Goal: Task Accomplishment & Management: Complete application form

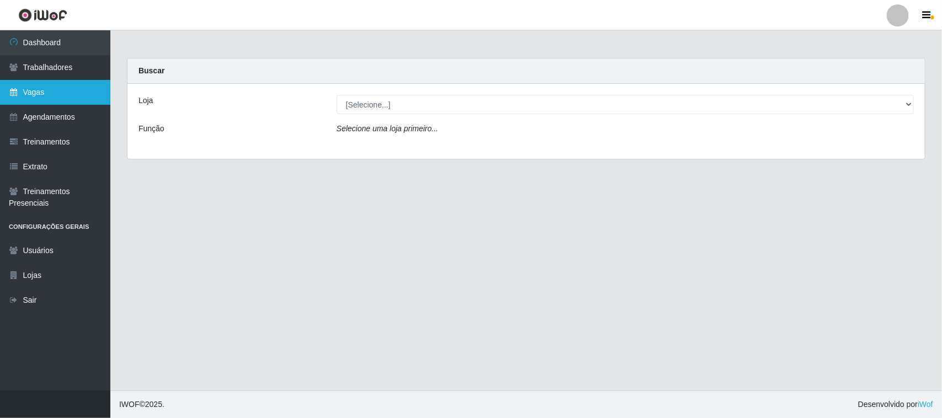
click at [44, 92] on link "Vagas" at bounding box center [55, 92] width 110 height 25
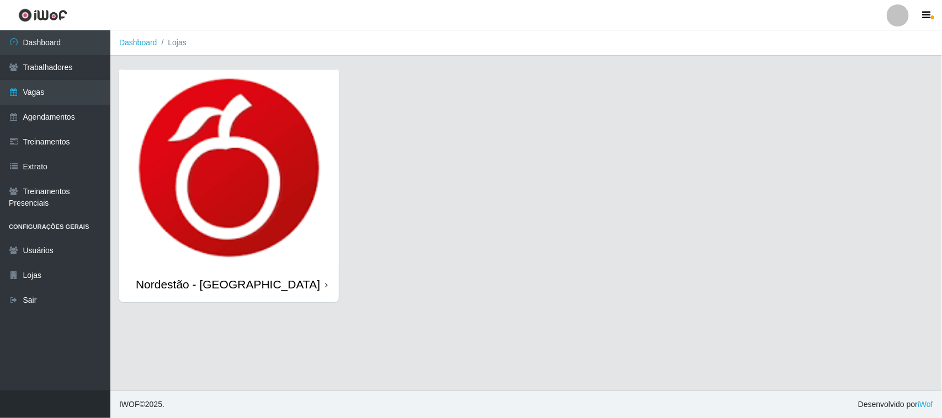
click at [330, 285] on div "Nordestão - [GEOGRAPHIC_DATA]" at bounding box center [229, 285] width 220 height 36
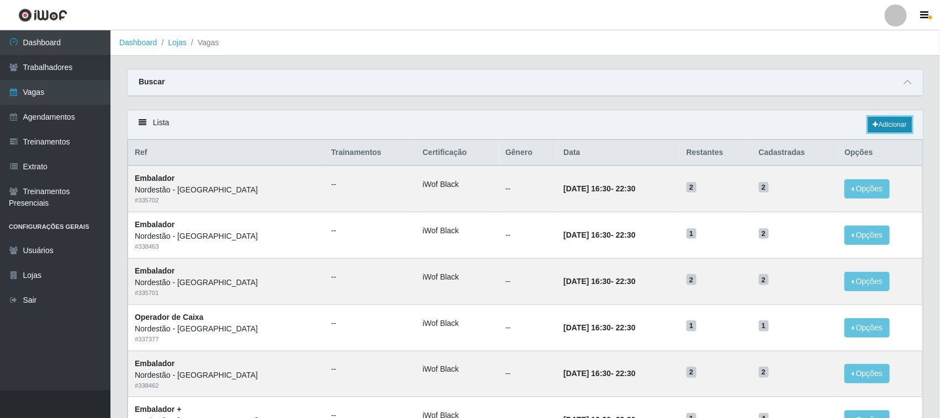
click at [894, 122] on link "Adicionar" at bounding box center [890, 124] width 44 height 15
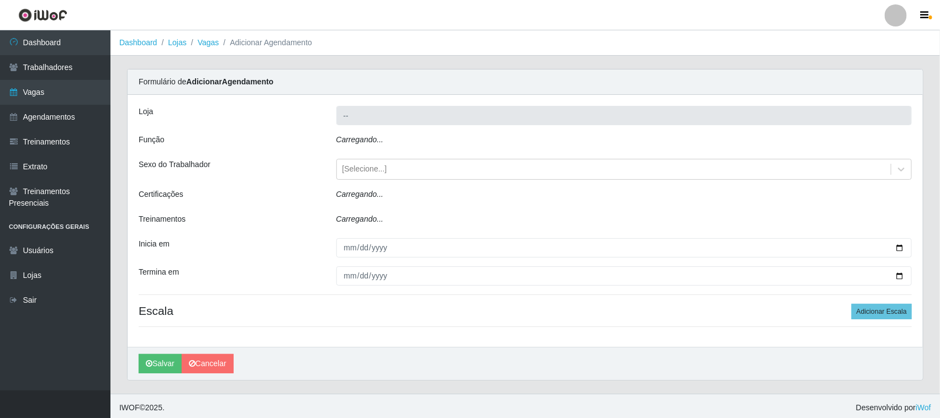
type input "Nordestão - [GEOGRAPHIC_DATA]"
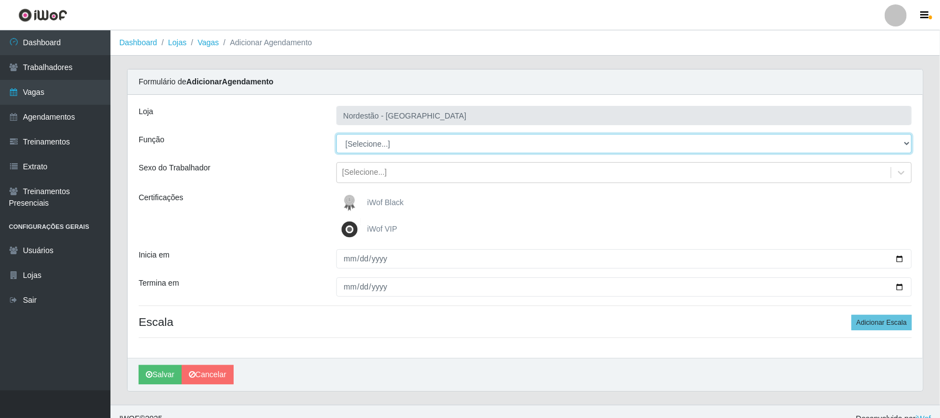
click at [383, 145] on select "[Selecione...] Balconista de Padaria Balconista de Padaria + Balconista de Pada…" at bounding box center [624, 143] width 576 height 19
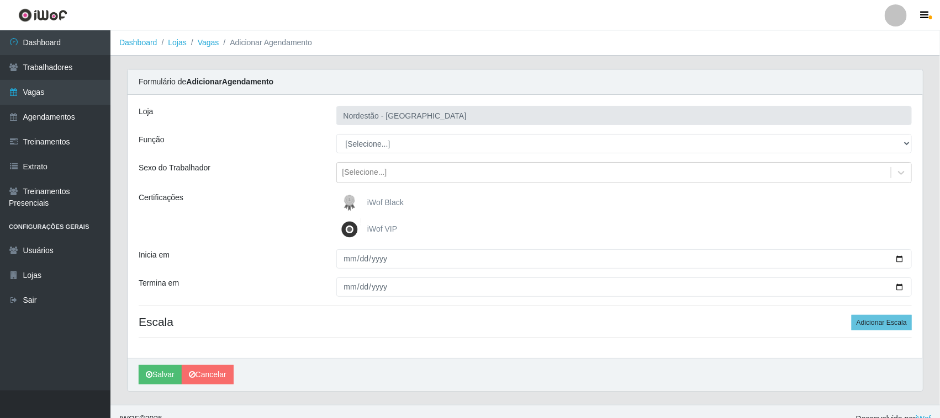
click at [243, 136] on div "Função" at bounding box center [229, 143] width 198 height 19
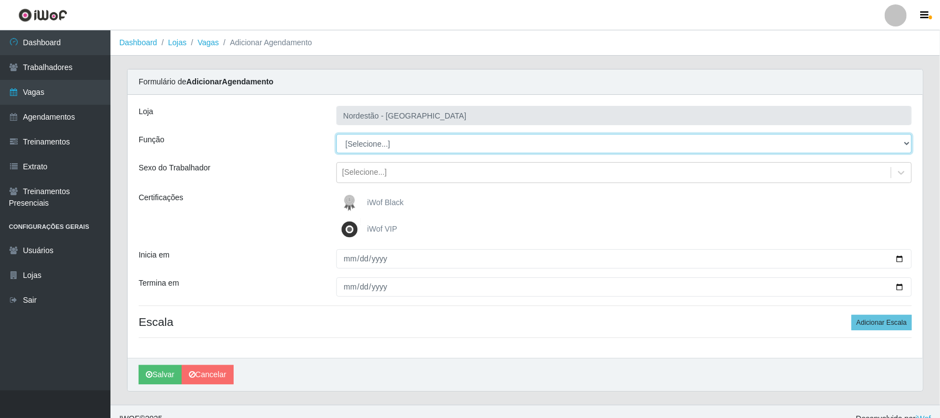
click at [408, 144] on select "[Selecione...] Balconista de Padaria Balconista de Padaria + Balconista de Pada…" at bounding box center [624, 143] width 576 height 19
select select "71"
click at [336, 134] on select "[Selecione...] Balconista de Padaria Balconista de Padaria + Balconista de Pada…" at bounding box center [624, 143] width 576 height 19
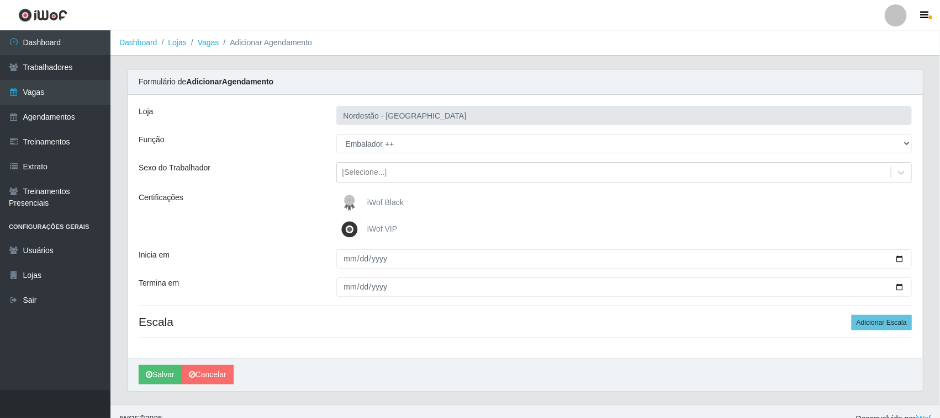
click at [352, 203] on img at bounding box center [351, 203] width 26 height 22
click at [0, 0] on input "iWof Black" at bounding box center [0, 0] width 0 height 0
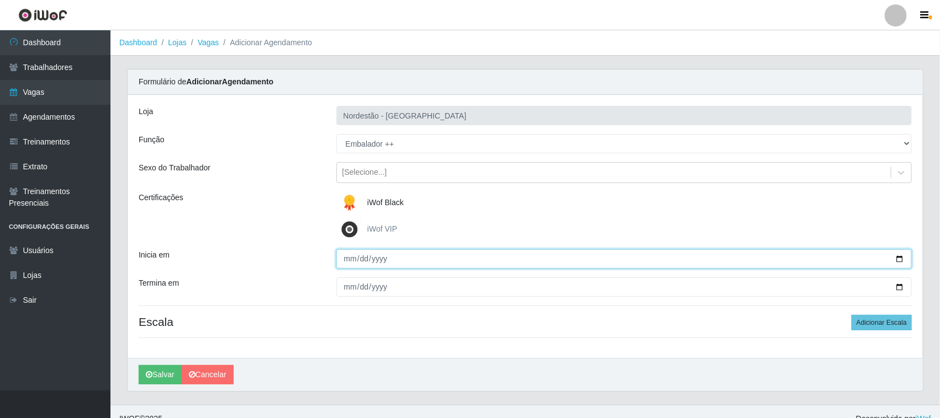
click at [896, 258] on input "Inicia em" at bounding box center [624, 259] width 576 height 19
type input "2025-08-30"
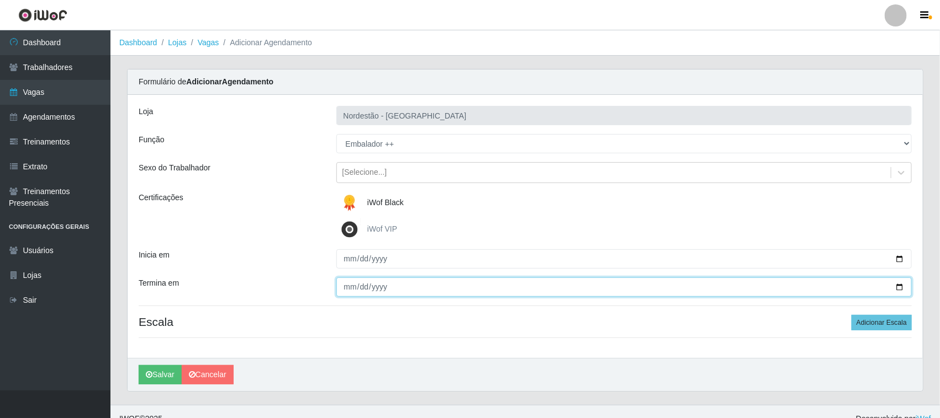
click at [903, 286] on input "Termina em" at bounding box center [624, 287] width 576 height 19
type input "2025-08-30"
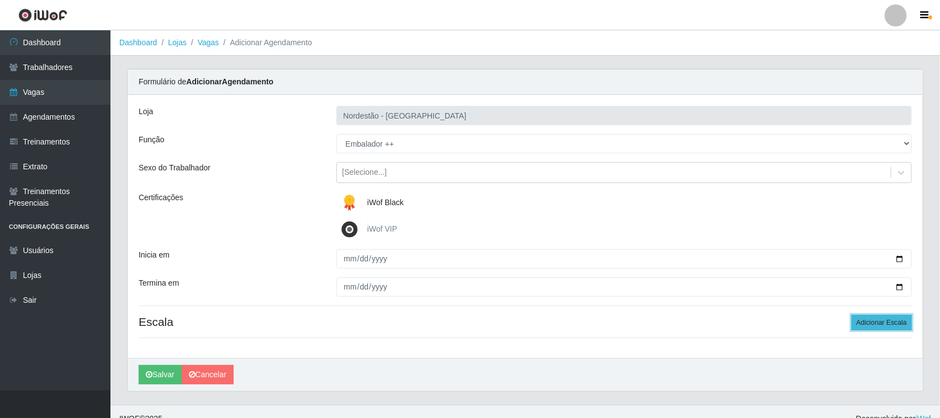
click at [892, 319] on button "Adicionar Escala" at bounding box center [881, 322] width 60 height 15
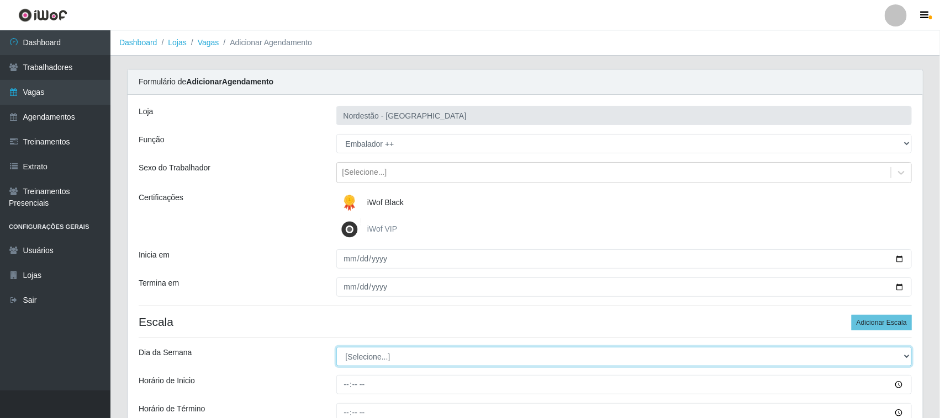
click at [452, 357] on select "[Selecione...] Segunda Terça Quarta Quinta Sexta Sábado Domingo" at bounding box center [624, 356] width 576 height 19
select select "6"
click at [336, 348] on select "[Selecione...] Segunda Terça Quarta Quinta Sexta Sábado Domingo" at bounding box center [624, 356] width 576 height 19
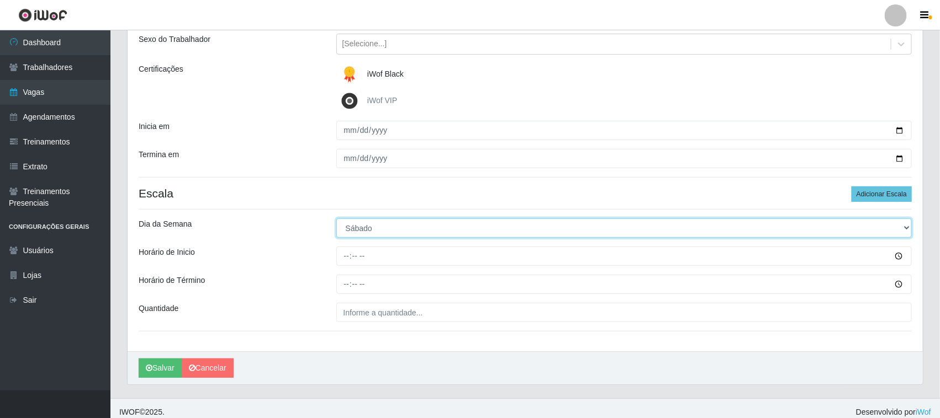
scroll to position [137, 0]
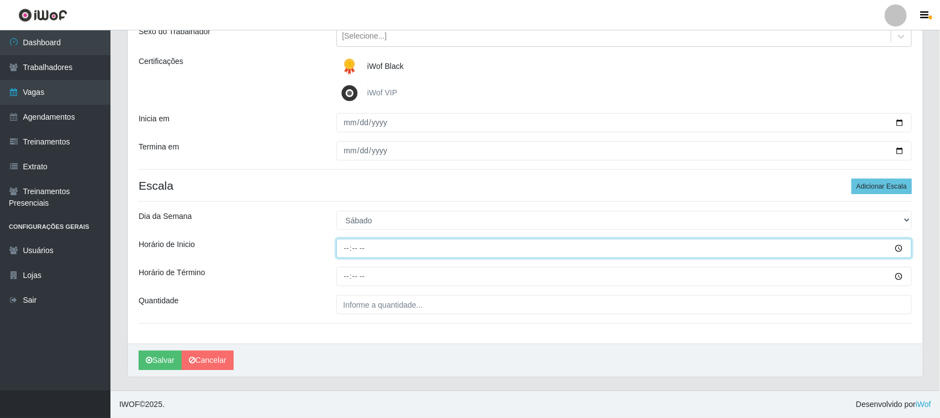
click at [341, 246] on input "Horário de Inicio" at bounding box center [624, 248] width 576 height 19
type input "16:30"
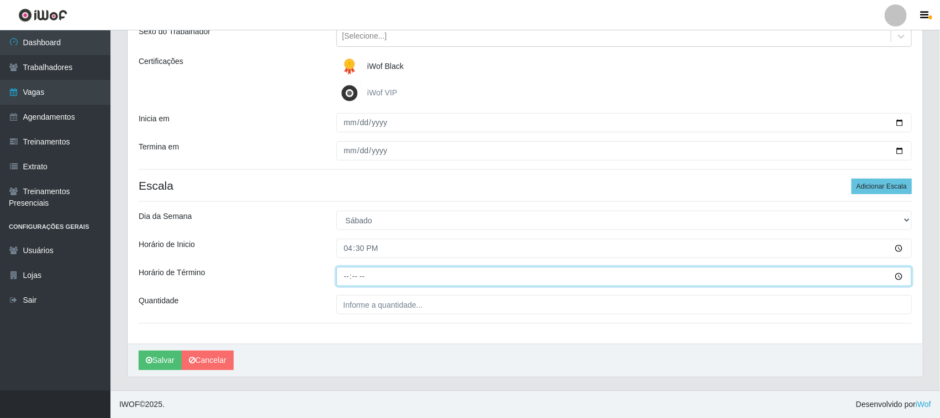
click at [341, 279] on input "Horário de Término" at bounding box center [624, 276] width 576 height 19
type input "22:30"
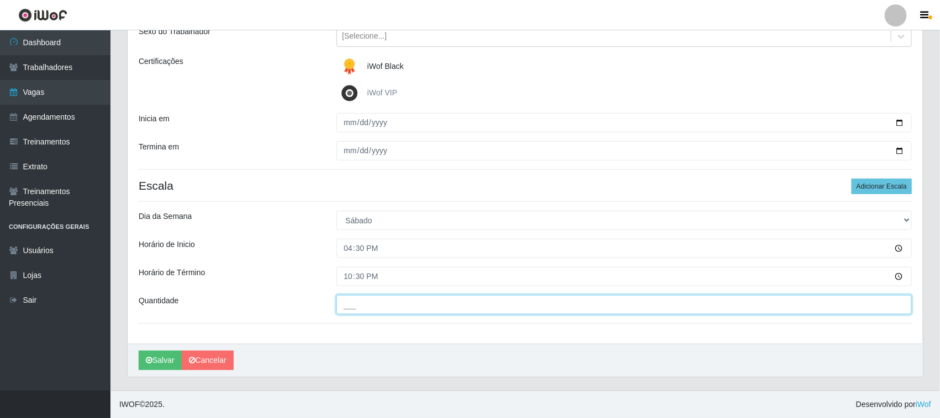
click at [351, 307] on input "___" at bounding box center [624, 304] width 576 height 19
type input "02_"
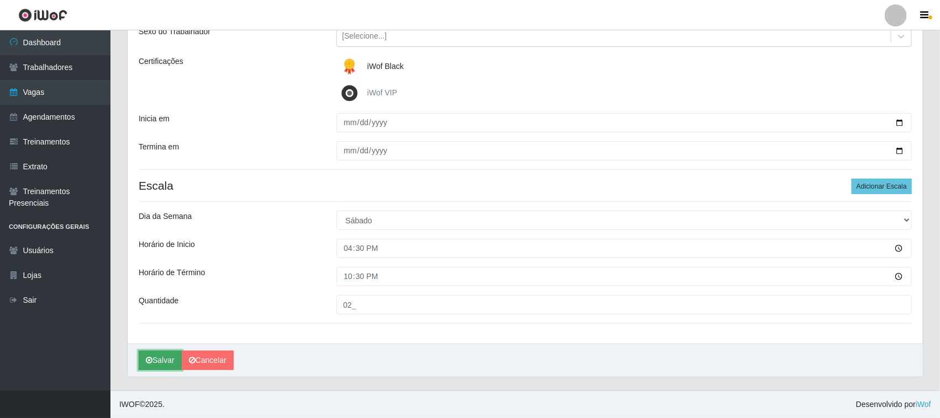
click at [160, 360] on button "Salvar" at bounding box center [160, 360] width 43 height 19
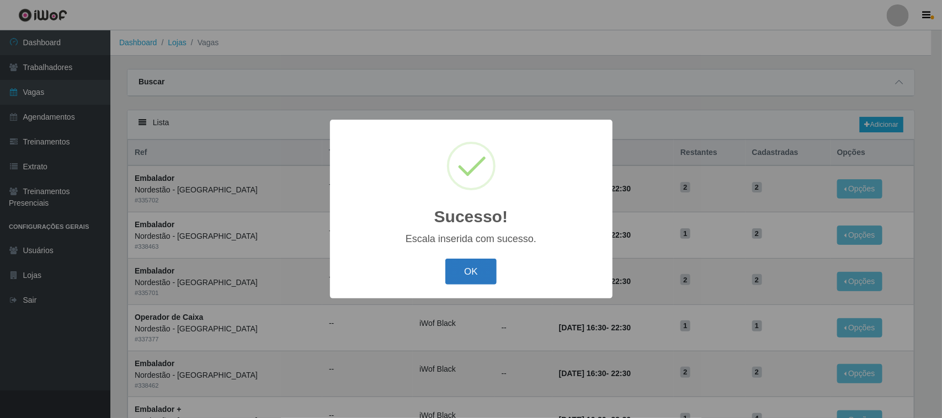
click at [481, 276] on button "OK" at bounding box center [470, 272] width 51 height 26
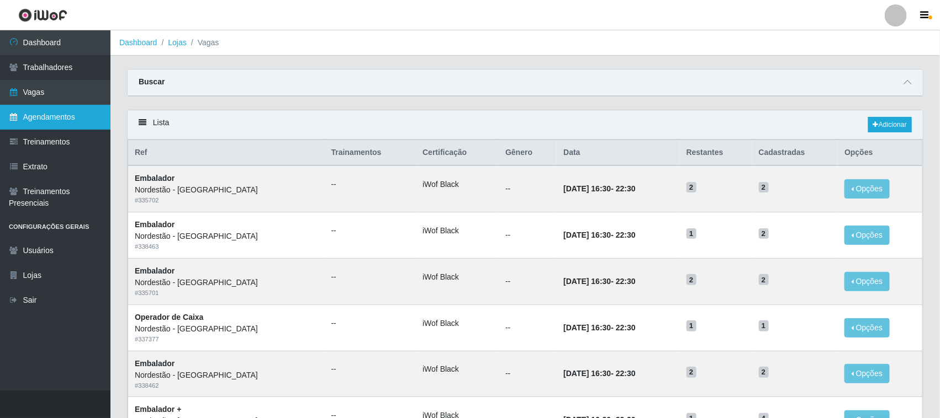
click at [55, 115] on link "Agendamentos" at bounding box center [55, 117] width 110 height 25
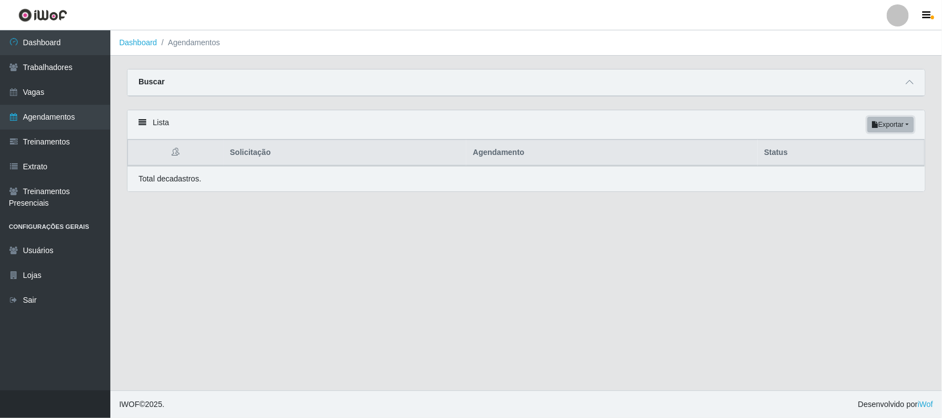
click at [889, 126] on button "Exportar" at bounding box center [891, 124] width 46 height 15
click at [655, 245] on main "Dashboard Agendamentos Carregando... Buscar Início em Término em Status [Seleci…" at bounding box center [526, 210] width 832 height 360
click at [655, 244] on main "Dashboard Agendamentos Carregando... Buscar Início em Término em Status [Seleci…" at bounding box center [526, 210] width 832 height 360
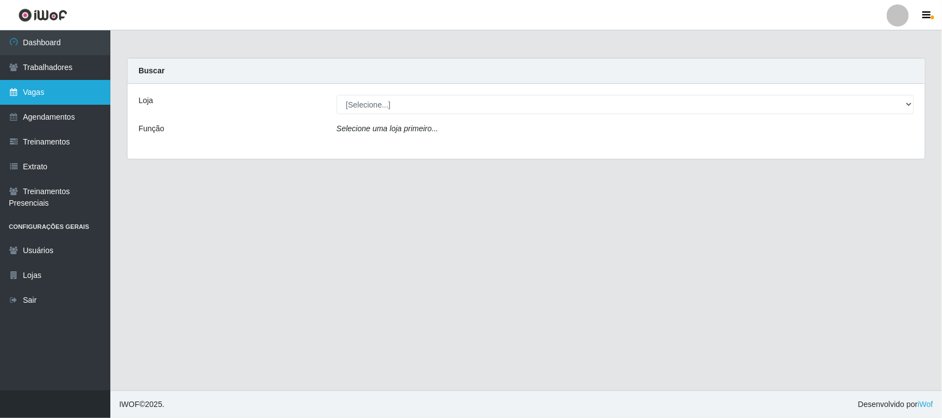
click at [54, 96] on link "Vagas" at bounding box center [55, 92] width 110 height 25
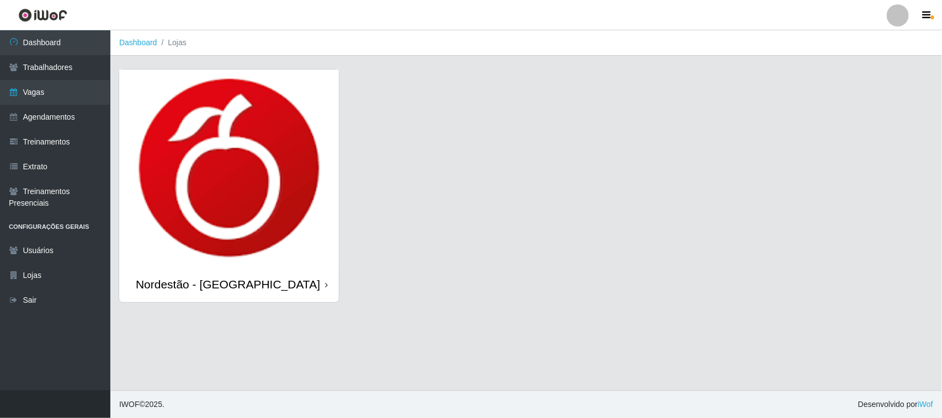
click at [327, 283] on icon at bounding box center [326, 286] width 3 height 8
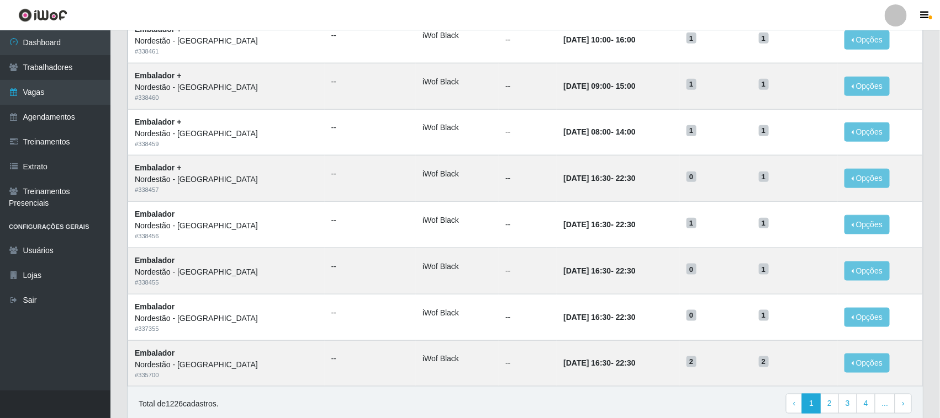
scroll to position [519, 0]
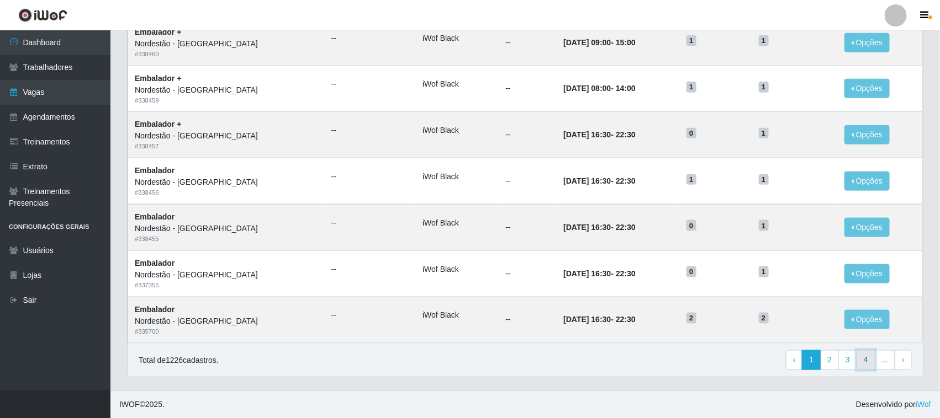
click at [864, 359] on link "4" at bounding box center [865, 361] width 19 height 20
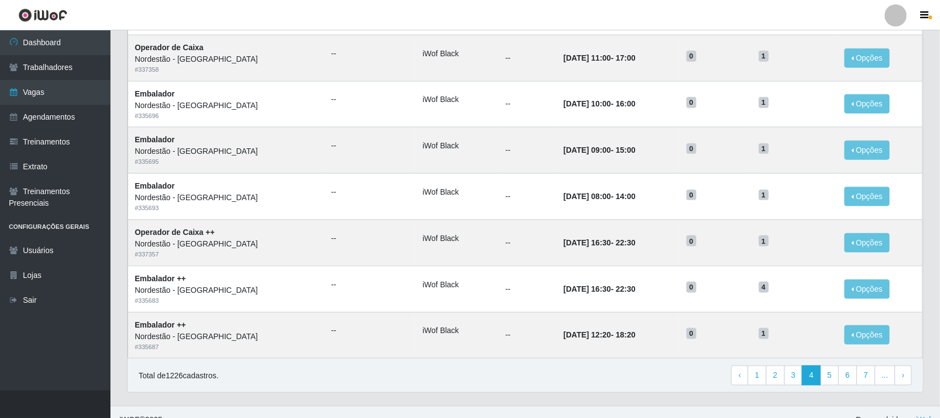
scroll to position [519, 0]
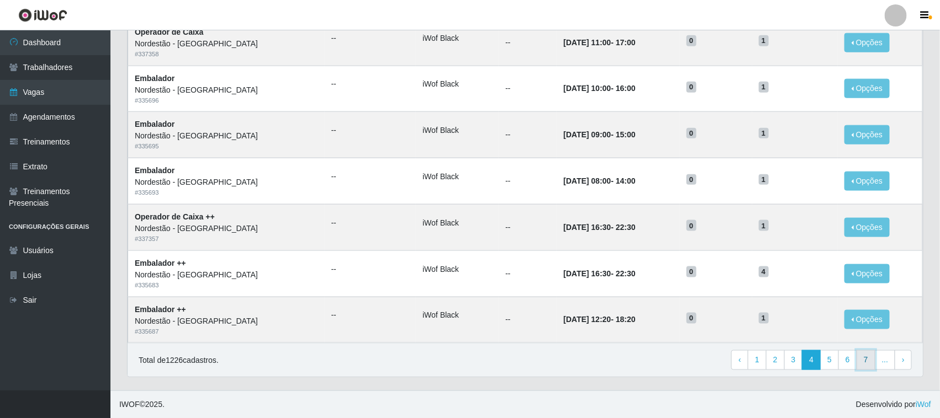
click at [867, 363] on link "7" at bounding box center [865, 361] width 19 height 20
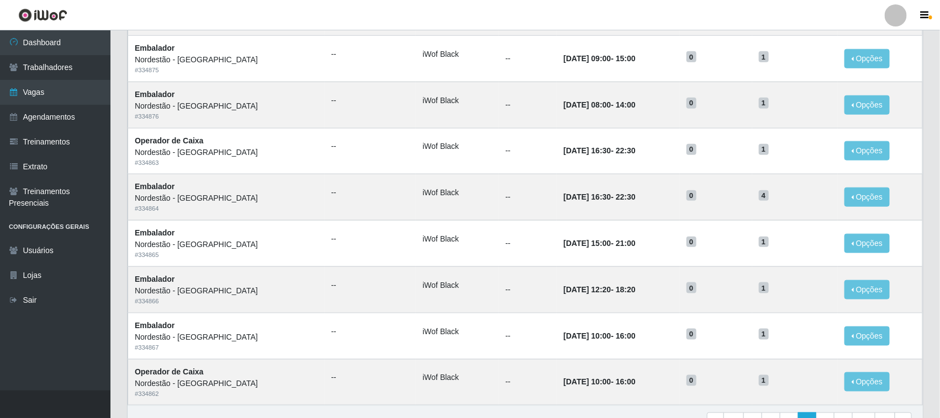
scroll to position [519, 0]
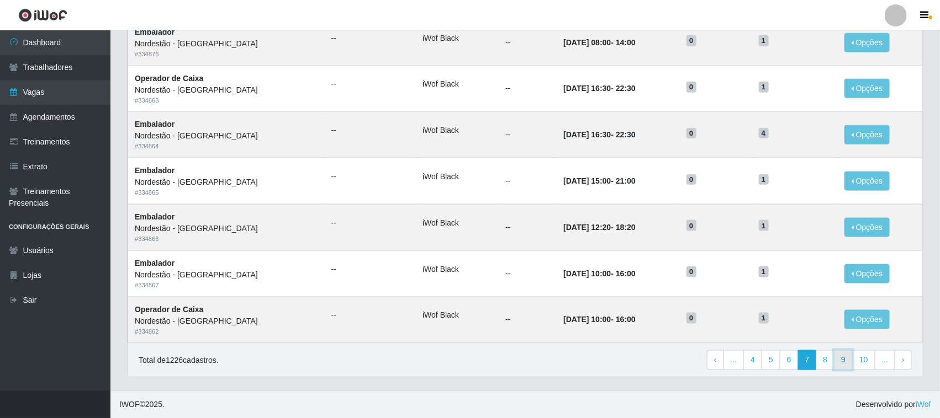
click at [846, 363] on link "9" at bounding box center [843, 361] width 19 height 20
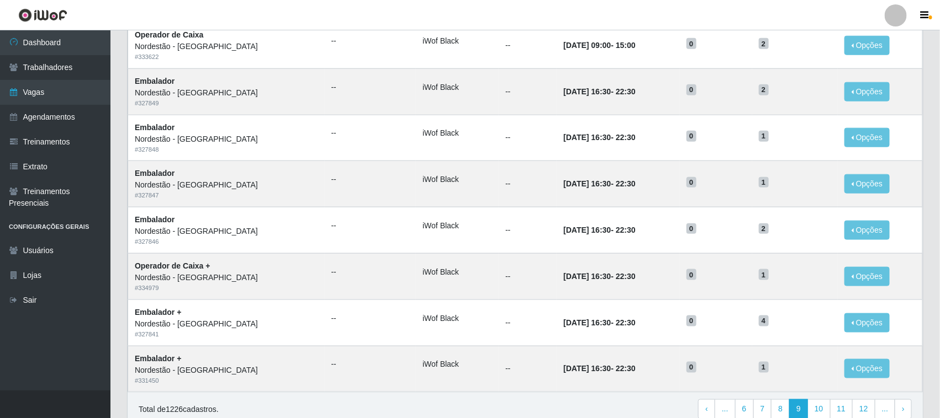
scroll to position [519, 0]
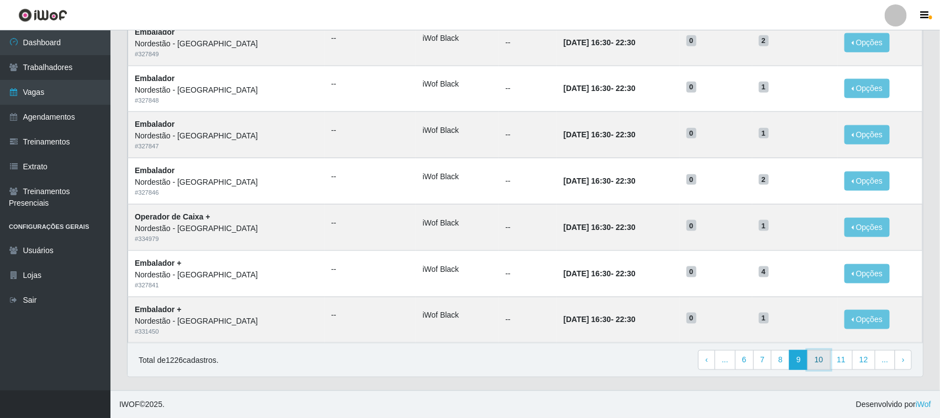
click at [821, 357] on link "10" at bounding box center [818, 361] width 23 height 20
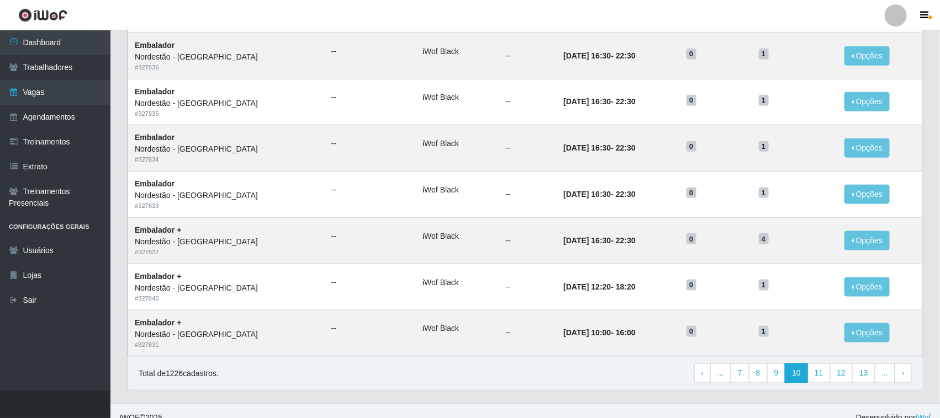
scroll to position [519, 0]
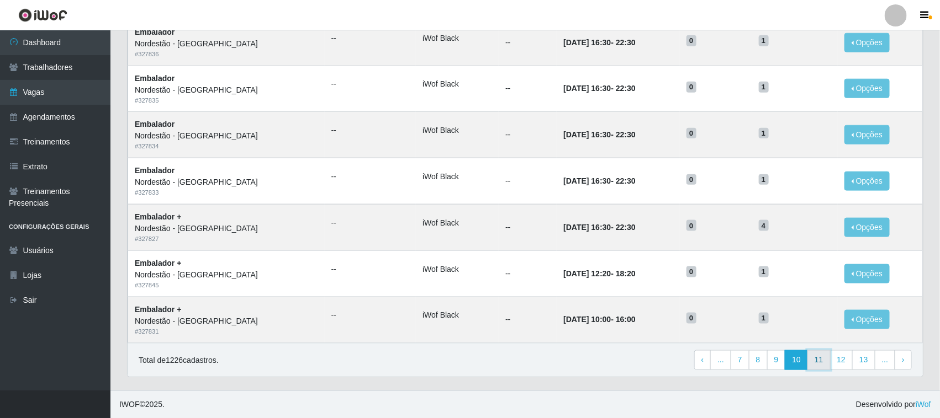
click at [818, 362] on link "11" at bounding box center [818, 361] width 23 height 20
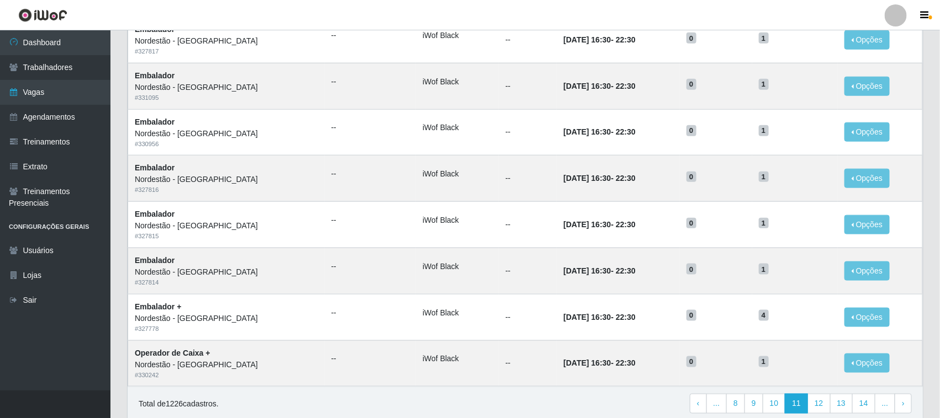
scroll to position [519, 0]
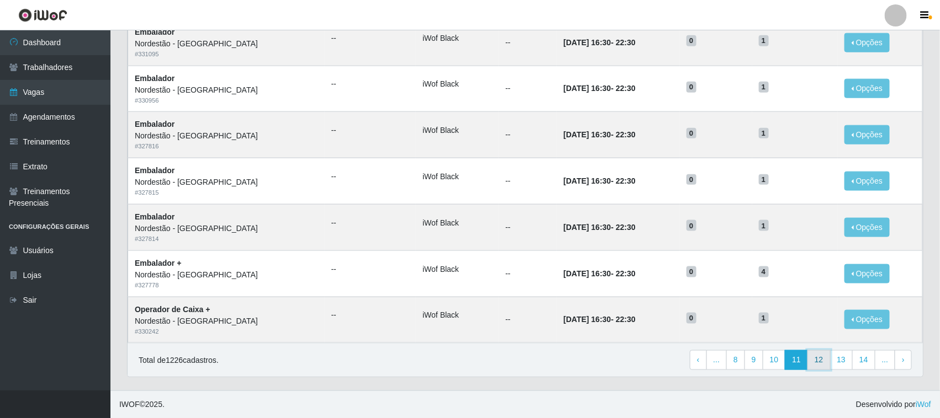
click at [821, 362] on link "12" at bounding box center [818, 361] width 23 height 20
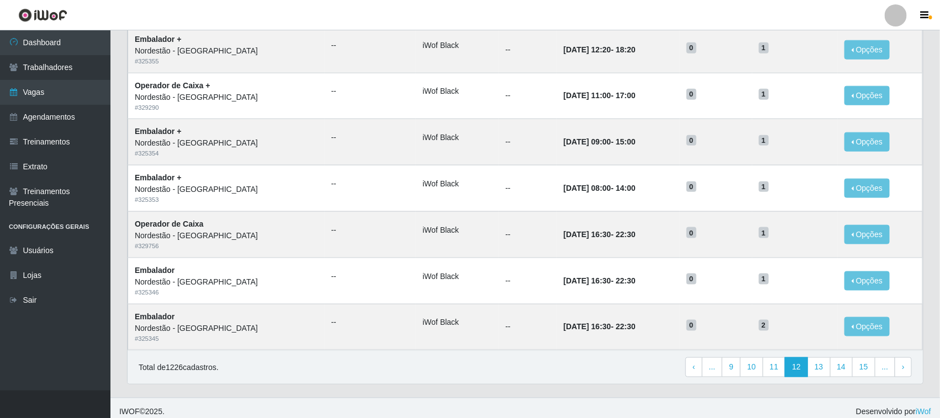
scroll to position [519, 0]
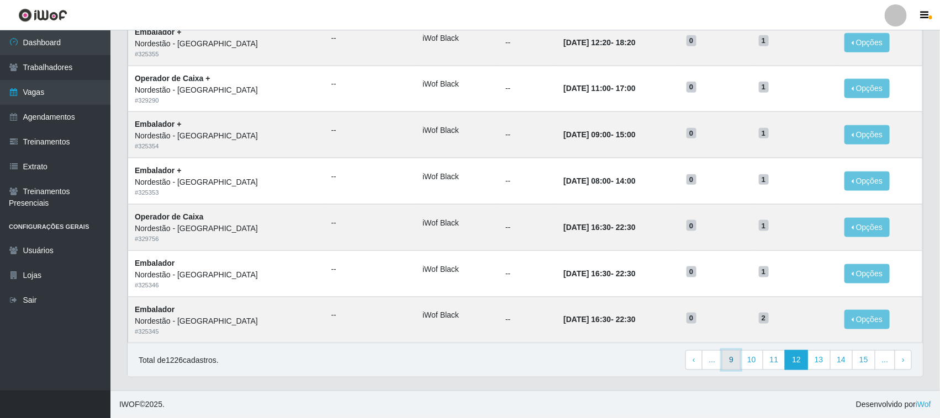
click at [737, 365] on link "9" at bounding box center [730, 361] width 19 height 20
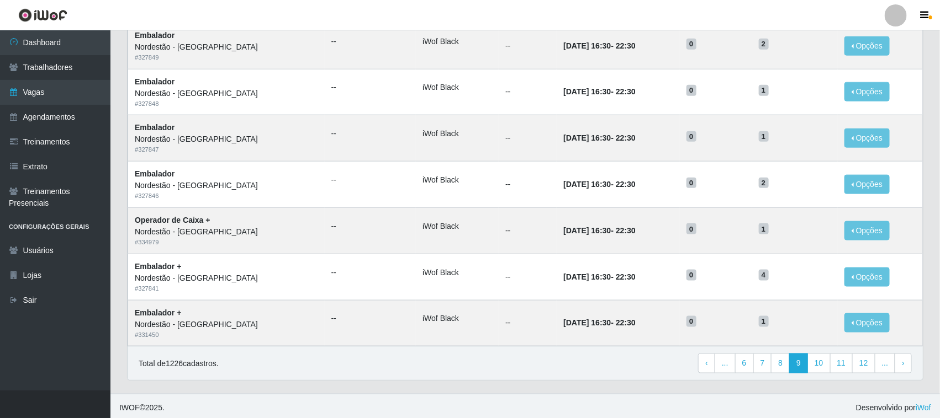
scroll to position [519, 0]
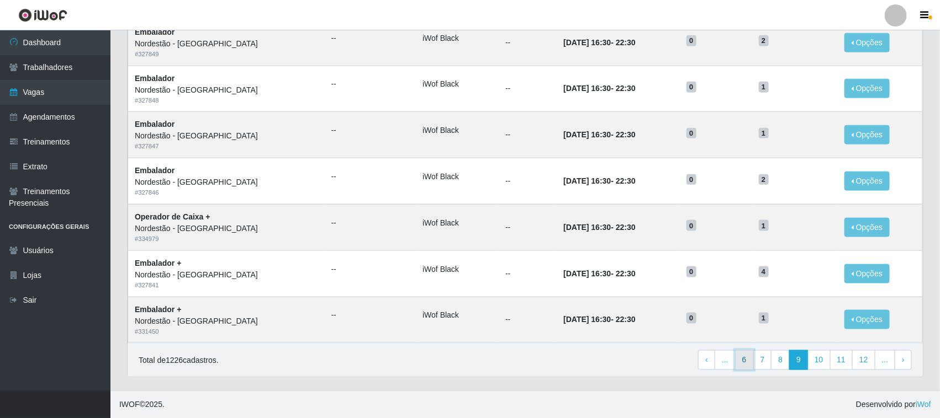
click at [749, 362] on link "6" at bounding box center [744, 361] width 19 height 20
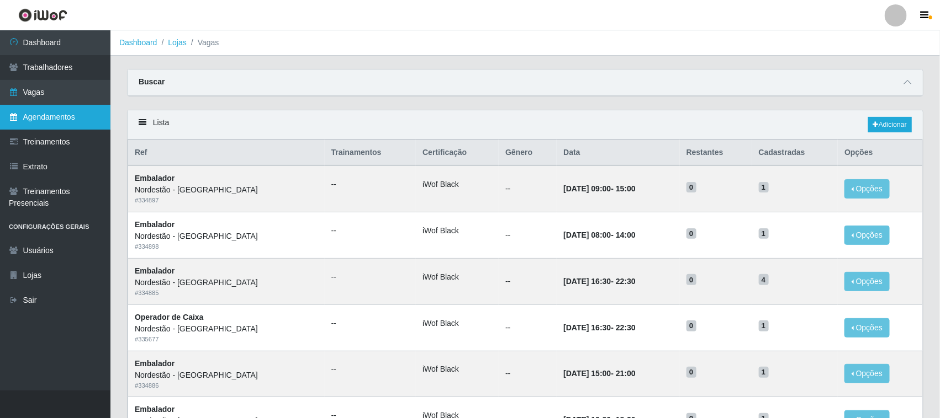
click at [42, 114] on link "Agendamentos" at bounding box center [55, 117] width 110 height 25
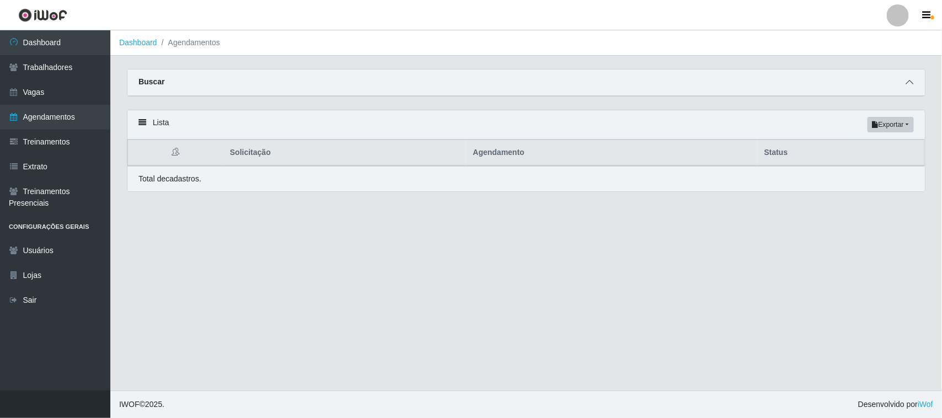
click at [909, 84] on icon at bounding box center [910, 82] width 8 height 8
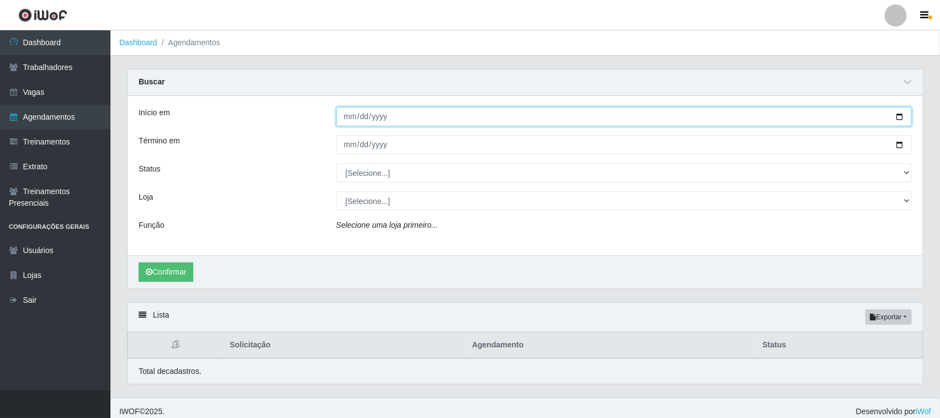
click at [898, 118] on input "Início em" at bounding box center [624, 116] width 576 height 19
type input "[DATE]"
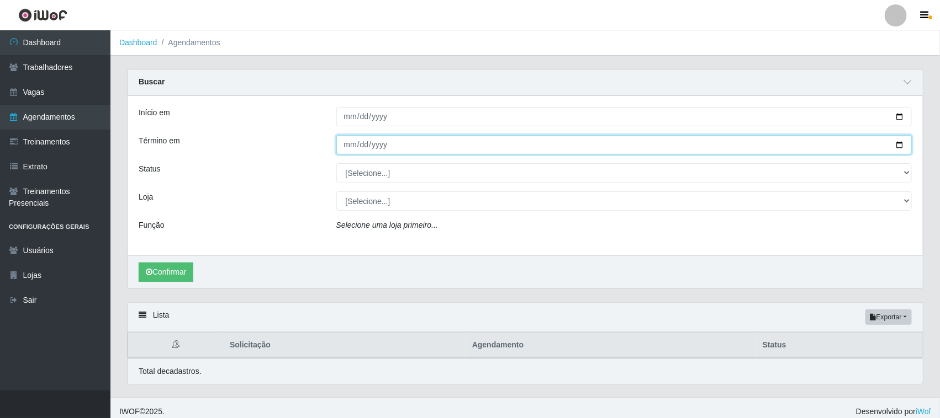
click at [899, 145] on input "Término em" at bounding box center [624, 144] width 576 height 19
click at [901, 145] on input "[DATE]" at bounding box center [624, 144] width 576 height 19
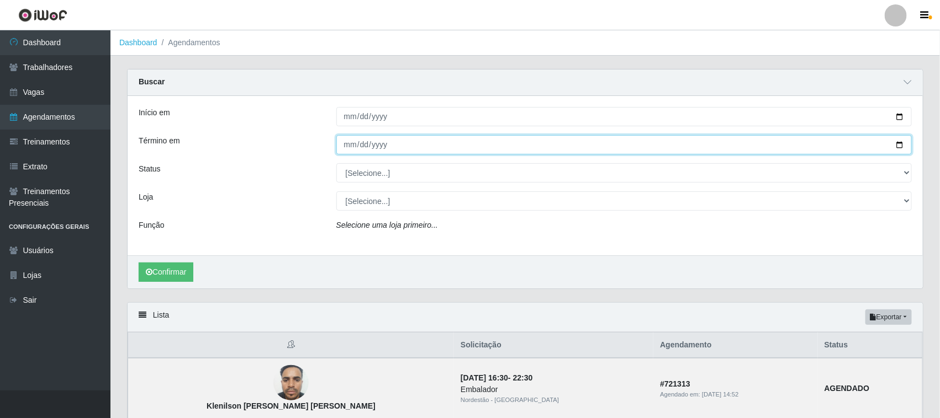
type input "[DATE]"
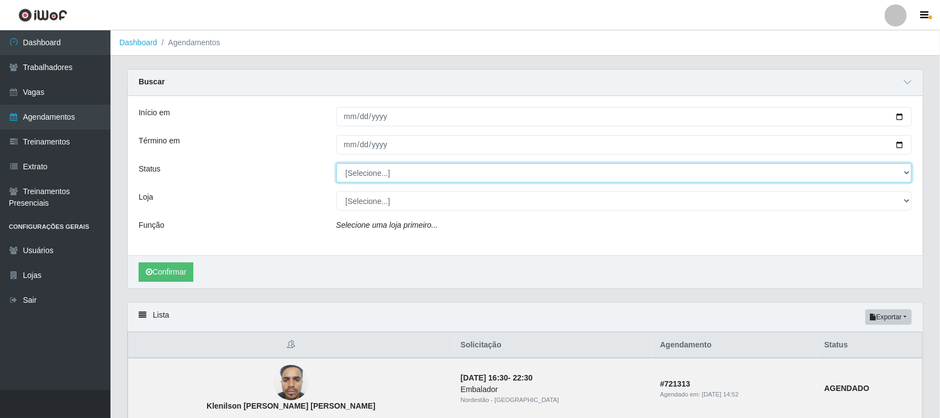
click at [387, 174] on select "[Selecione...] AGENDADO AGUARDANDO LIBERAR EM ANDAMENTO EM REVISÃO FINALIZADO C…" at bounding box center [624, 172] width 576 height 19
select select "AGENDADO"
click at [336, 164] on select "[Selecione...] AGENDADO AGUARDANDO LIBERAR EM ANDAMENTO EM REVISÃO FINALIZADO C…" at bounding box center [624, 172] width 576 height 19
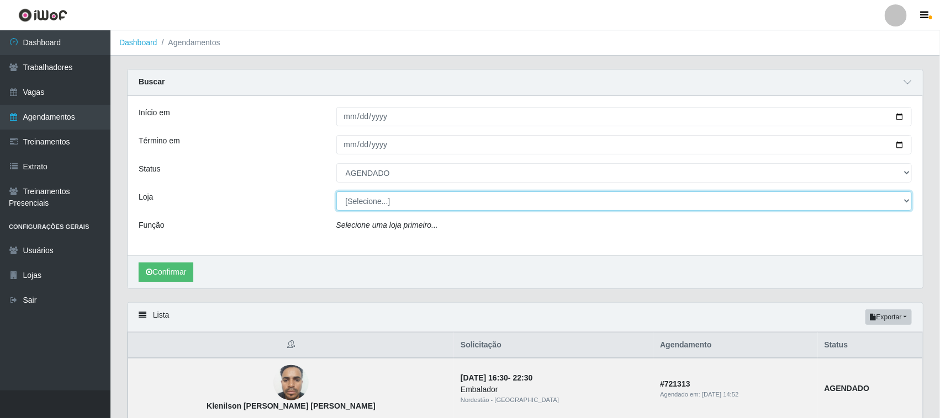
click at [366, 201] on select "[Selecione...] Nordestão - [GEOGRAPHIC_DATA]" at bounding box center [624, 201] width 576 height 19
click at [336, 192] on select "[Selecione...] Nordestão - [GEOGRAPHIC_DATA]" at bounding box center [624, 201] width 576 height 19
click at [391, 202] on select "[Selecione...] Nordestão - [GEOGRAPHIC_DATA]" at bounding box center [624, 201] width 576 height 19
select select "420"
click at [336, 192] on select "[Selecione...] Nordestão - [GEOGRAPHIC_DATA]" at bounding box center [624, 201] width 576 height 19
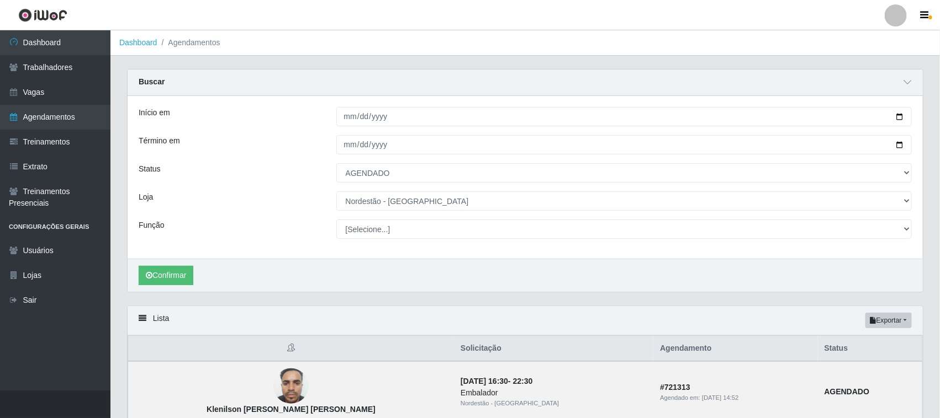
click at [384, 226] on select "[Selecione...] Balconista de Padaria Balconista de Padaria + Balconista de Pada…" at bounding box center [624, 229] width 576 height 19
select select "71"
click at [336, 220] on select "[Selecione...] Balconista de Padaria Balconista de Padaria + Balconista de Pada…" at bounding box center [624, 229] width 576 height 19
click at [181, 277] on button "Confirmar" at bounding box center [166, 275] width 55 height 19
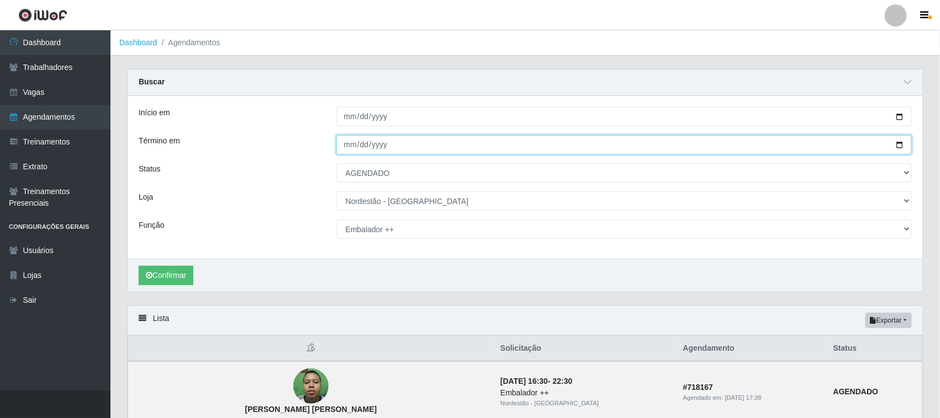
click at [898, 147] on input "[DATE]" at bounding box center [624, 144] width 576 height 19
type input "[DATE]"
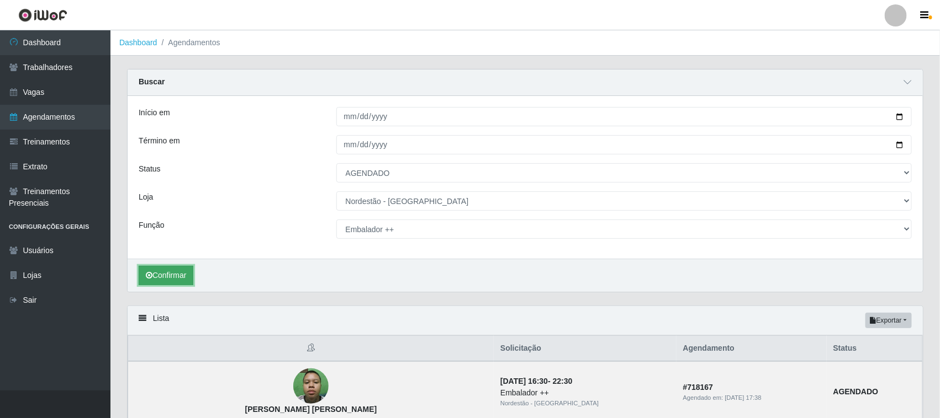
click at [176, 282] on button "Confirmar" at bounding box center [166, 275] width 55 height 19
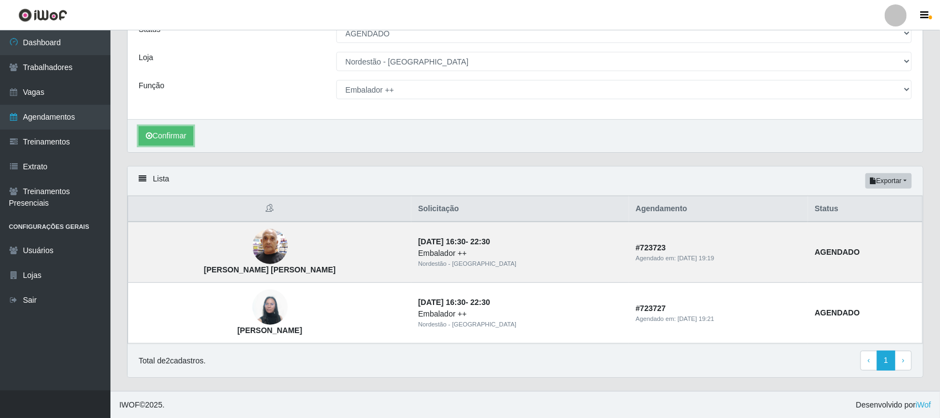
scroll to position [142, 0]
